Goal: Information Seeking & Learning: Learn about a topic

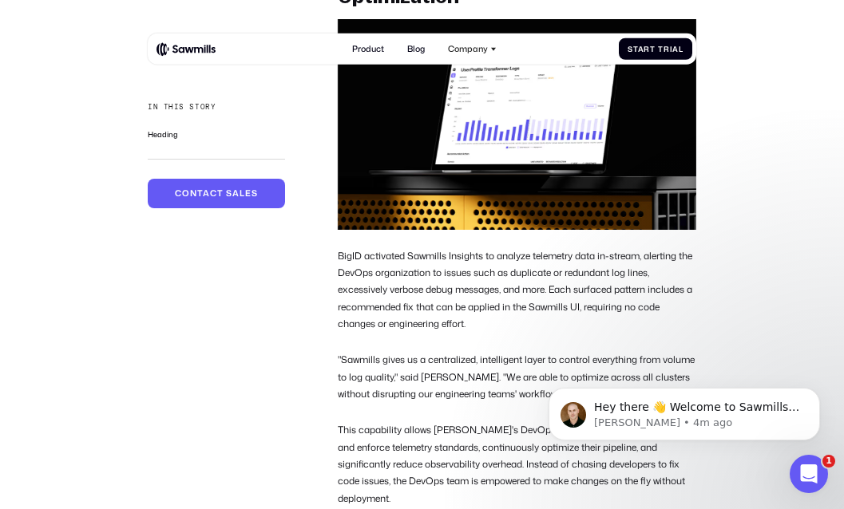
scroll to position [1848, 0]
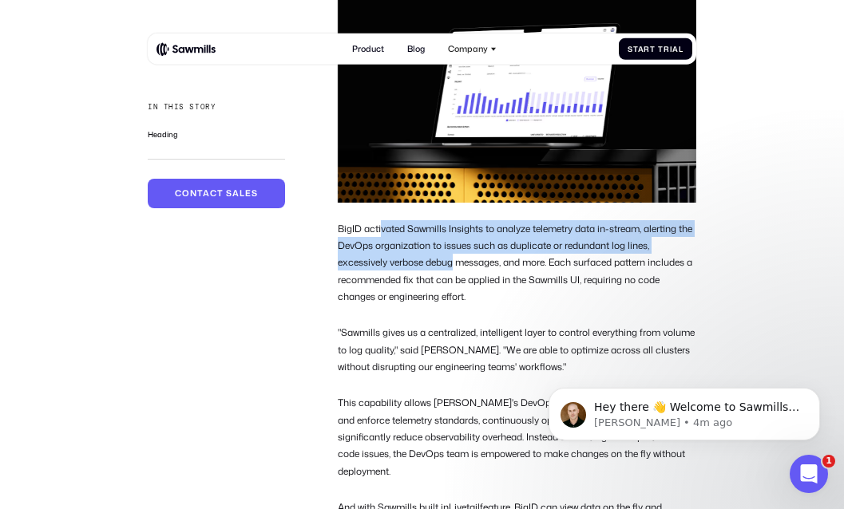
drag, startPoint x: 380, startPoint y: 253, endPoint x: 452, endPoint y: 279, distance: 76.5
click at [452, 279] on p "BigID activated Sawmills Insights to analyze telemetry data in-stream, alerting…" at bounding box center [517, 262] width 358 height 85
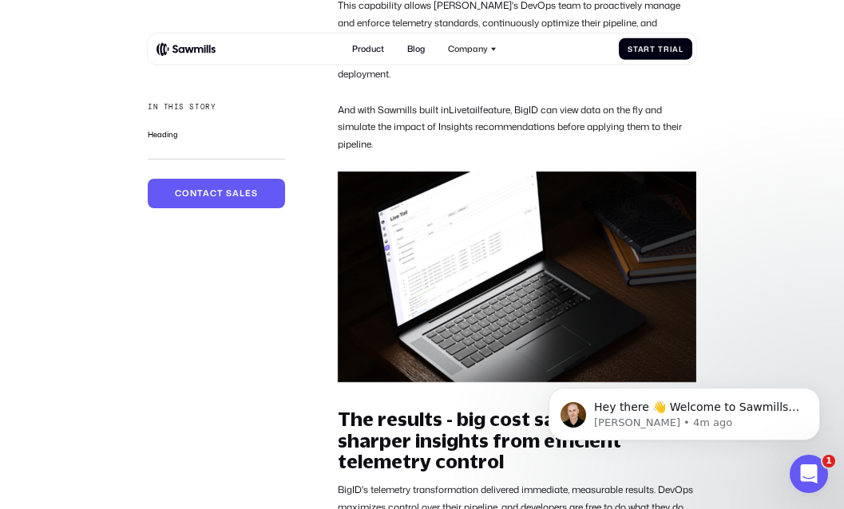
scroll to position [2156, 0]
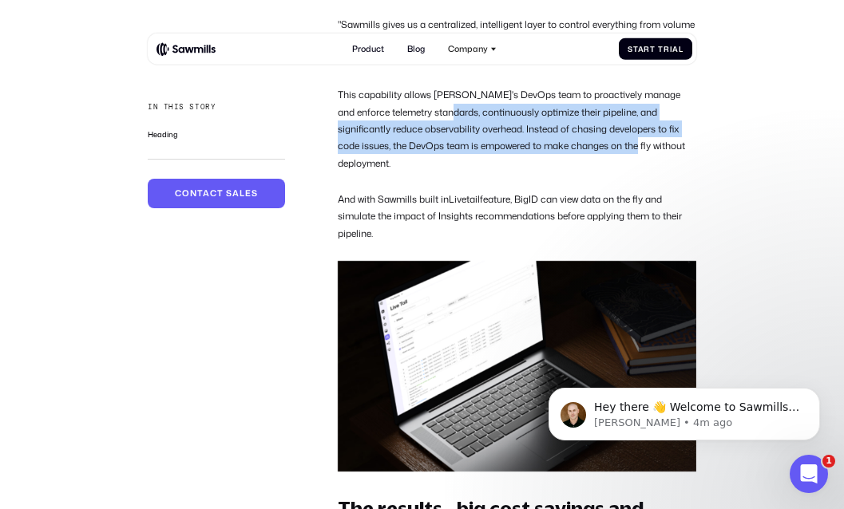
drag, startPoint x: 434, startPoint y: 141, endPoint x: 596, endPoint y: 159, distance: 163.9
click at [596, 159] on p "This capability allows [PERSON_NAME]'s DevOps team to proactively manage and en…" at bounding box center [517, 128] width 358 height 85
click at [583, 149] on p "This capability allows [PERSON_NAME]'s DevOps team to proactively manage and en…" at bounding box center [517, 128] width 358 height 85
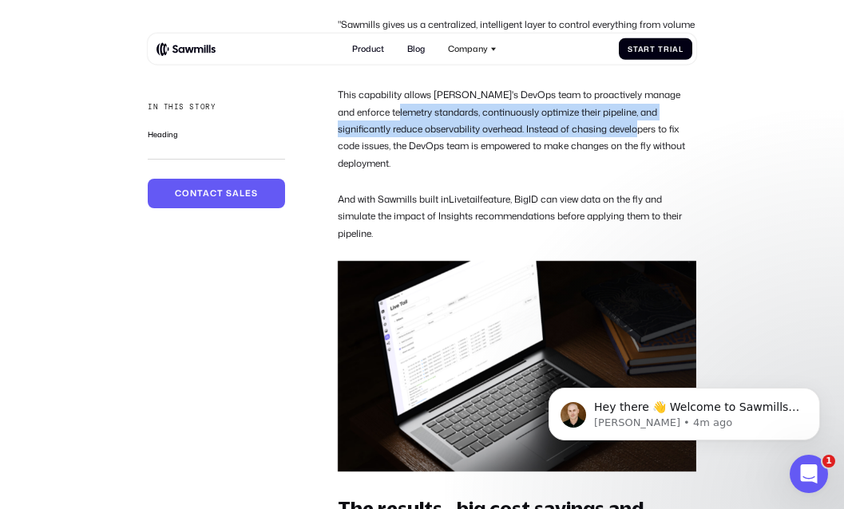
drag, startPoint x: 583, startPoint y: 150, endPoint x: 422, endPoint y: 130, distance: 161.7
click at [422, 130] on p "This capability allows [PERSON_NAME]'s DevOps team to proactively manage and en…" at bounding box center [517, 128] width 358 height 85
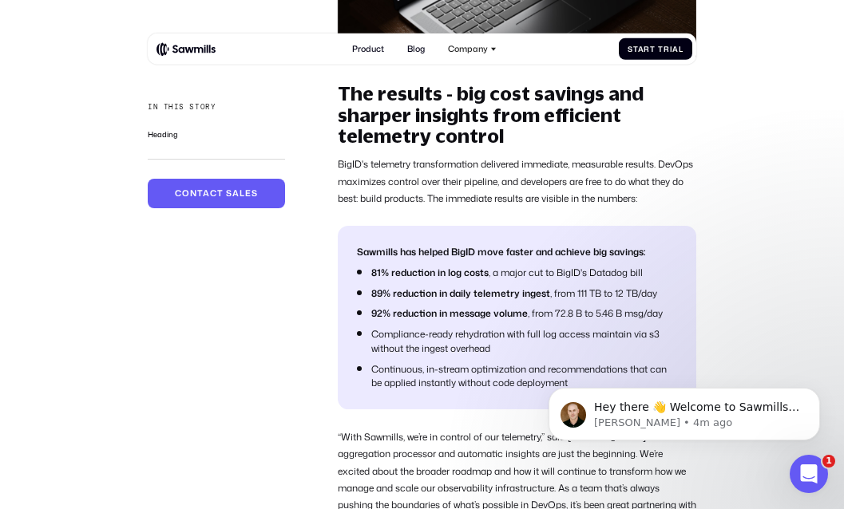
scroll to position [2587, 0]
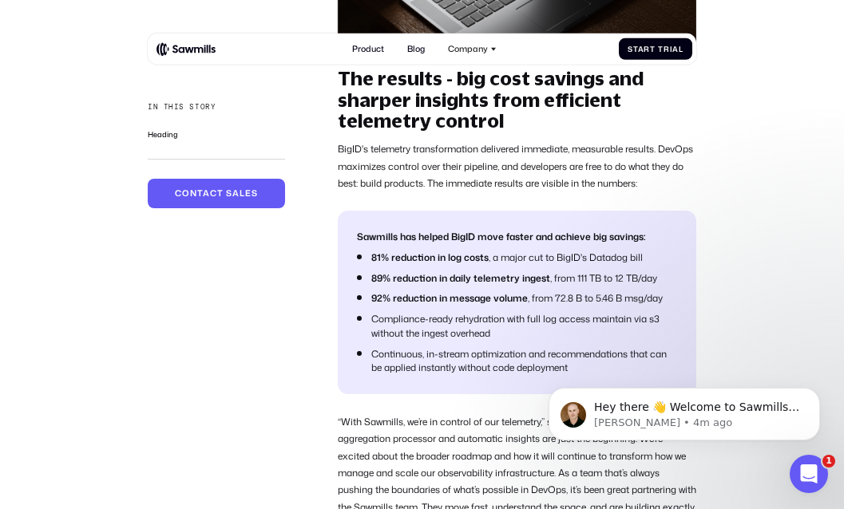
drag, startPoint x: 382, startPoint y: 161, endPoint x: 490, endPoint y: 161, distance: 107.8
click at [491, 161] on p "BigID's telemetry transformation delivered immediate, measurable results. DevOp…" at bounding box center [517, 166] width 358 height 51
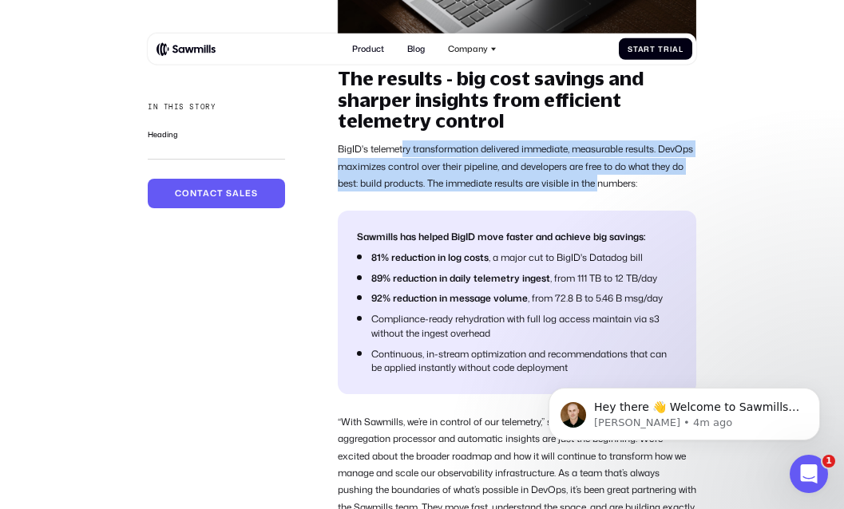
drag, startPoint x: 403, startPoint y: 156, endPoint x: 639, endPoint y: 185, distance: 237.3
click at [639, 185] on p "BigID's telemetry transformation delivered immediate, measurable results. DevOp…" at bounding box center [517, 166] width 358 height 51
click at [613, 189] on p "BigID's telemetry transformation delivered immediate, measurable results. DevOp…" at bounding box center [517, 166] width 358 height 51
drag, startPoint x: 394, startPoint y: 154, endPoint x: 612, endPoint y: 186, distance: 221.1
click at [612, 186] on p "BigID's telemetry transformation delivered immediate, measurable results. DevOp…" at bounding box center [517, 166] width 358 height 51
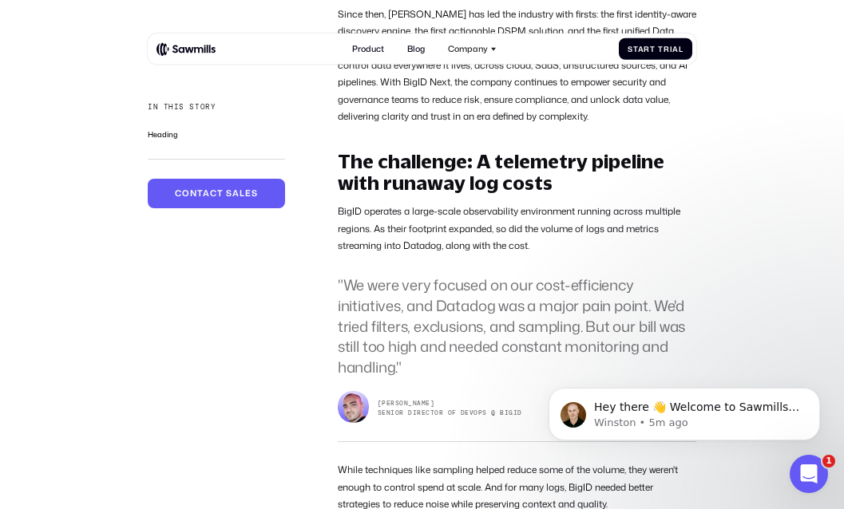
scroll to position [805, 0]
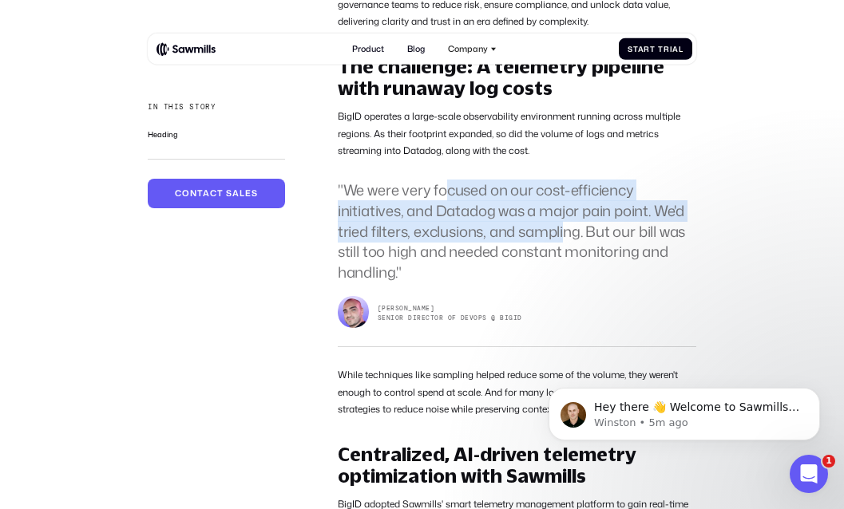
drag, startPoint x: 443, startPoint y: 197, endPoint x: 568, endPoint y: 228, distance: 128.2
click at [568, 228] on blockquote ""We were very focused on our cost-efficiency initiatives, and Datadog was a maj…" at bounding box center [517, 231] width 358 height 103
